Goal: Browse casually

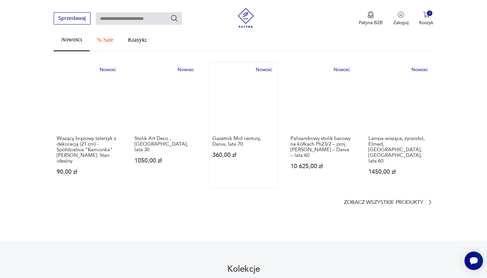
scroll to position [352, 0]
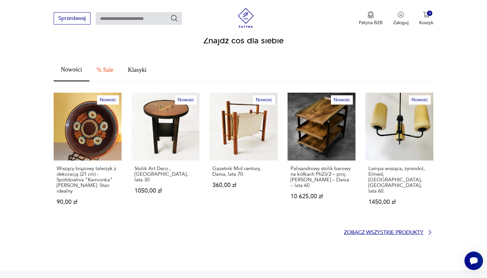
click at [374, 230] on p "Zobacz wszystkie produkty" at bounding box center [383, 232] width 79 height 4
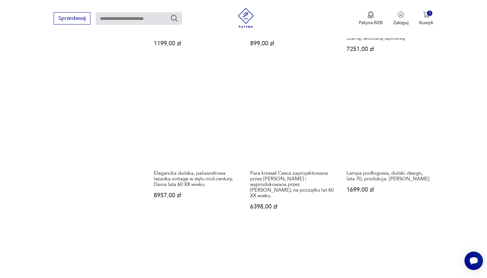
scroll to position [572, 0]
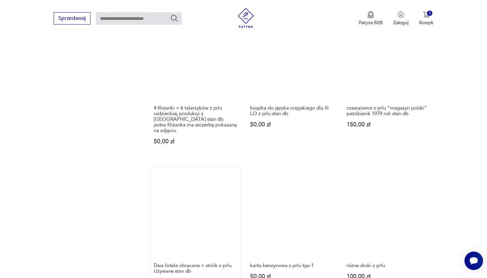
scroll to position [525, 0]
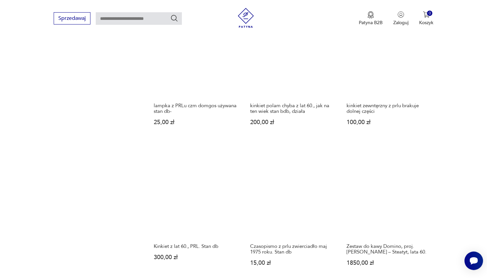
scroll to position [539, 0]
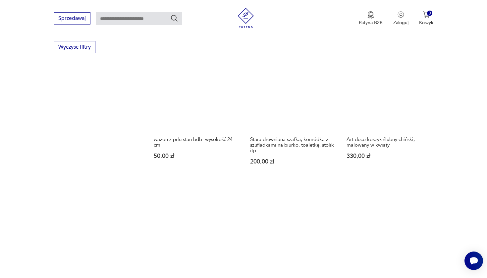
scroll to position [486, 0]
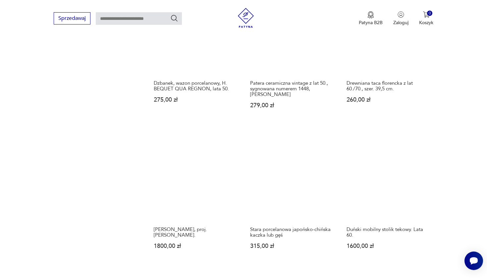
scroll to position [603, 0]
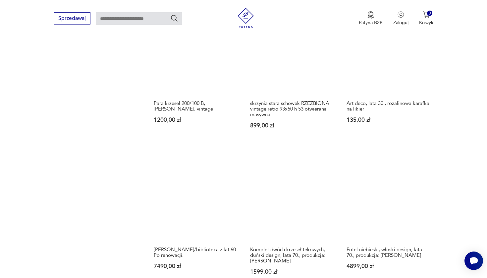
scroll to position [488, 0]
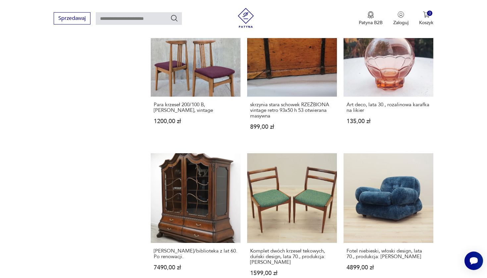
drag, startPoint x: 350, startPoint y: 250, endPoint x: 131, endPoint y: 188, distance: 227.2
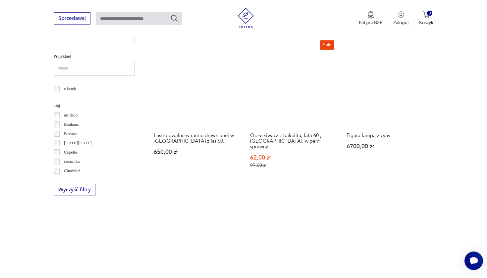
scroll to position [337, 0]
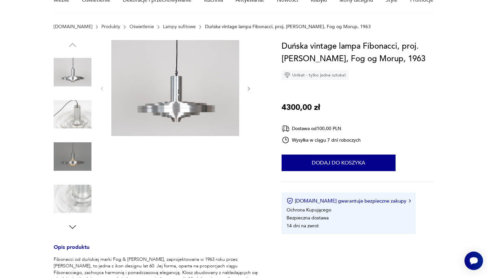
scroll to position [65, 0]
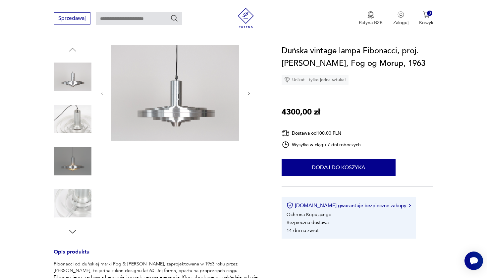
click at [70, 133] on img at bounding box center [73, 119] width 38 height 38
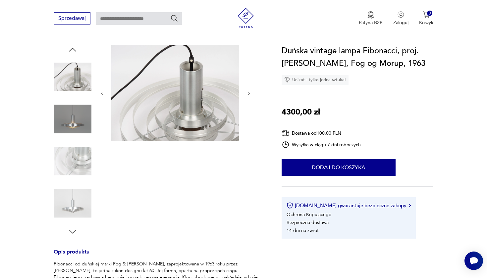
click at [68, 129] on img at bounding box center [73, 119] width 38 height 38
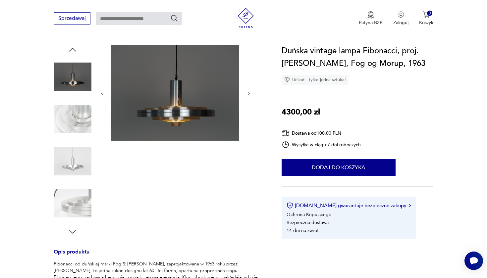
click at [71, 164] on img at bounding box center [73, 161] width 38 height 38
